Goal: Task Accomplishment & Management: Manage account settings

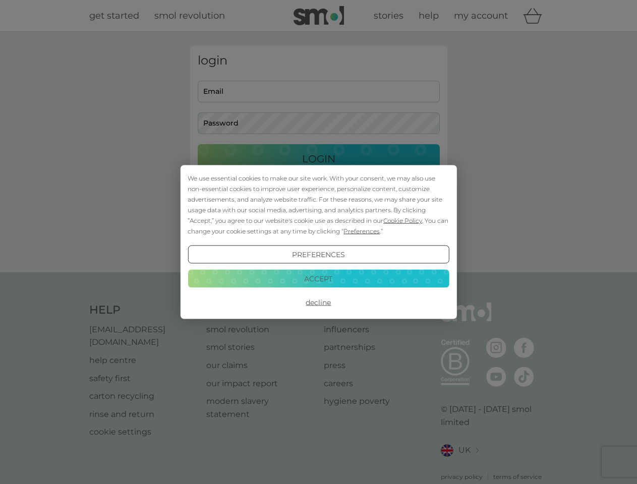
click at [403, 220] on span "Cookie Policy" at bounding box center [402, 221] width 39 height 8
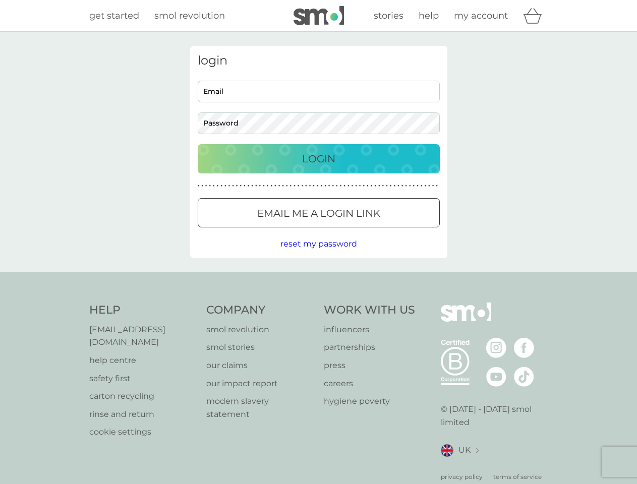
click at [361, 231] on div "login Email Password Login ● ● ● ● ● ● ● ● ● ● ● ● ● ● ● ● ● ● ● ● ● ● ● ● ● ● …" at bounding box center [318, 152] width 257 height 212
click at [318, 255] on div "login Email Password Login ● ● ● ● ● ● ● ● ● ● ● ● ● ● ● ● ● ● ● ● ● ● ● ● ● ● …" at bounding box center [318, 152] width 257 height 212
click at [318, 303] on div "Help [EMAIL_ADDRESS][DOMAIN_NAME] help centre safety first carton recycling rin…" at bounding box center [318, 392] width 459 height 179
click at [318, 279] on div "Help [EMAIL_ADDRESS][DOMAIN_NAME] help centre safety first carton recycling rin…" at bounding box center [318, 392] width 637 height 240
